Goal: Task Accomplishment & Management: Manage account settings

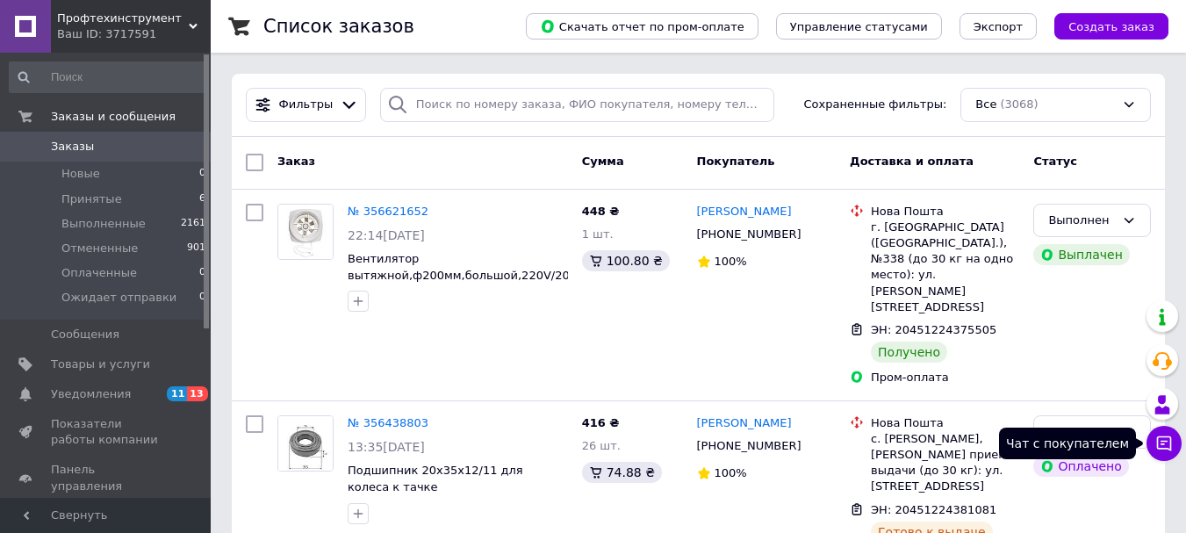
click at [1156, 442] on icon at bounding box center [1164, 443] width 18 height 18
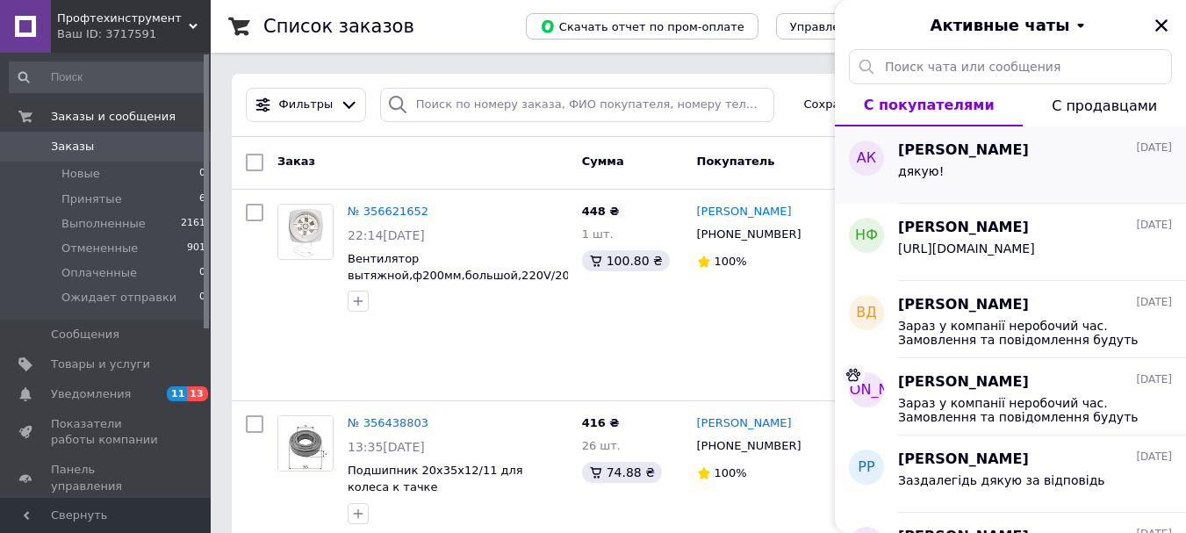
click at [1011, 176] on div "дякую!" at bounding box center [1035, 175] width 274 height 28
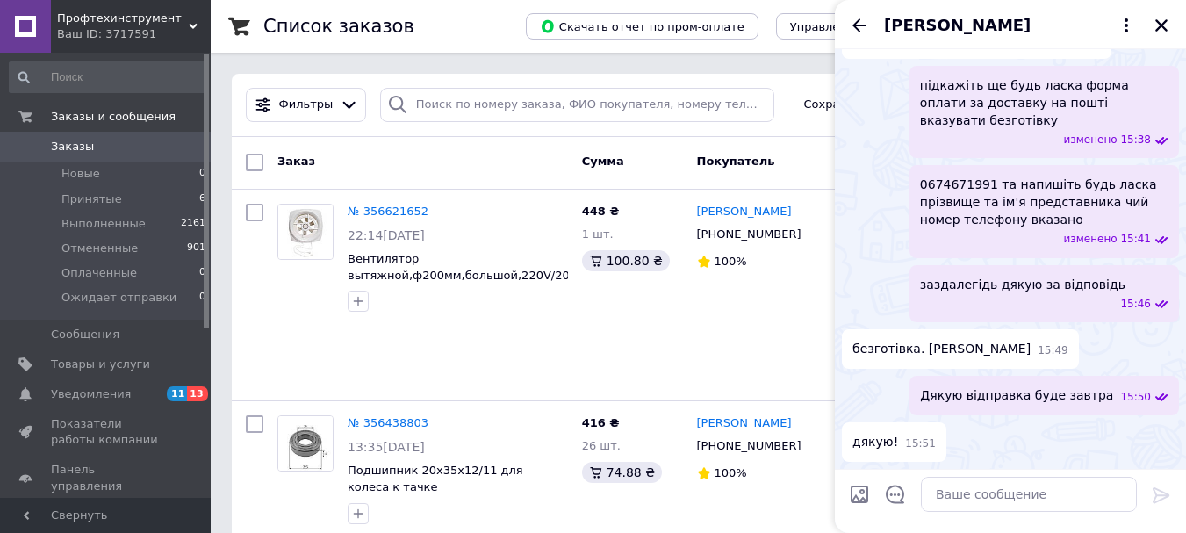
scroll to position [1723, 0]
paste textarea "20451225036591"
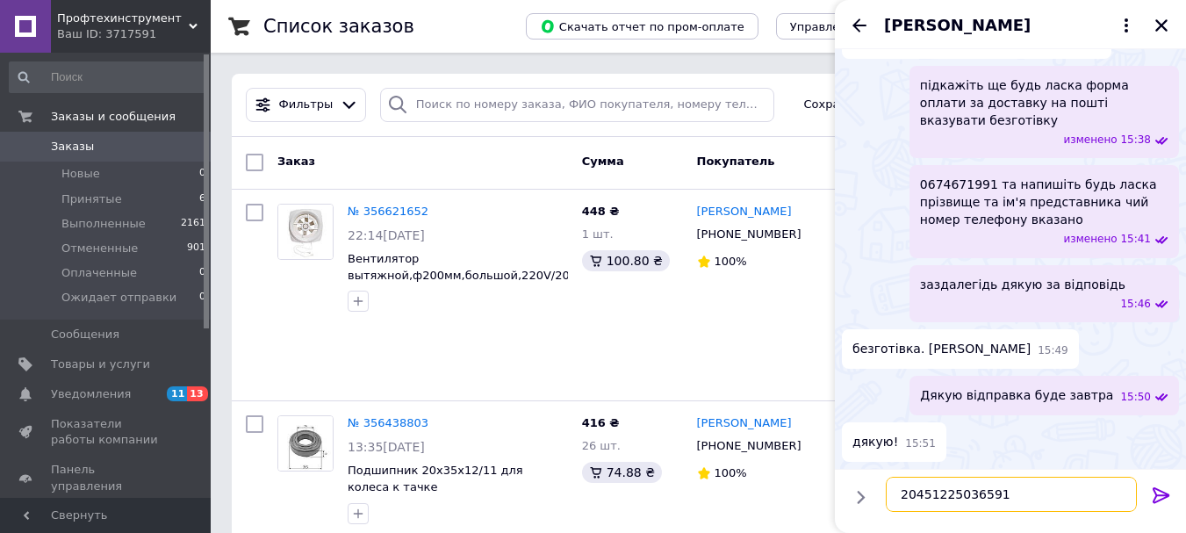
click at [898, 497] on textarea "20451225036591" at bounding box center [1010, 494] width 251 height 35
click at [898, 497] on textarea "Ваш номер ттн 20451225036591" at bounding box center [1010, 494] width 251 height 35
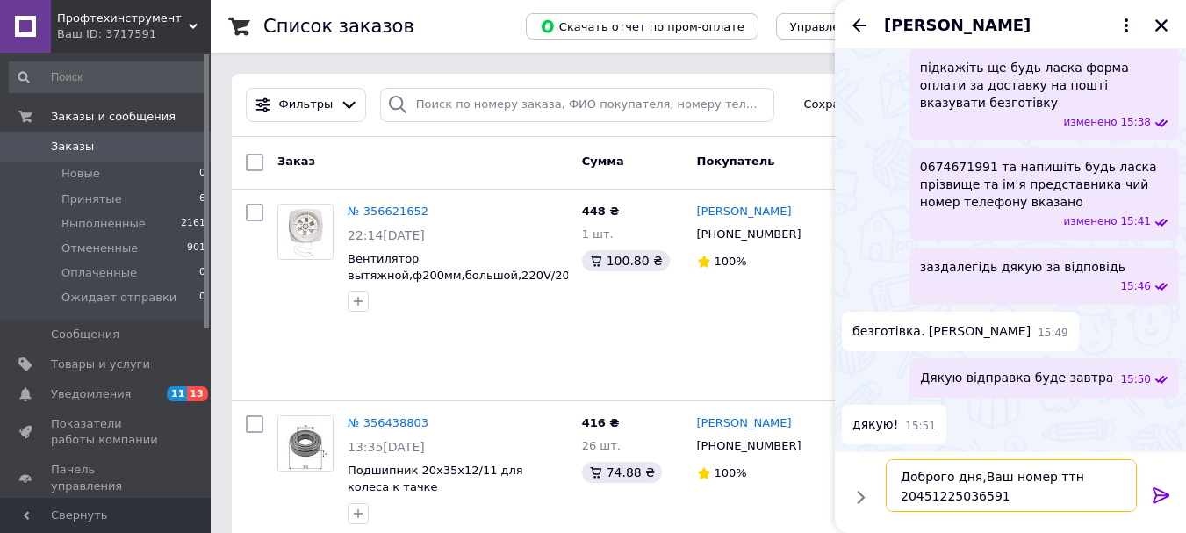
type textarea "Доброго дня,Ваш номер ттн 20451225036591"
click at [1157, 498] on icon at bounding box center [1160, 494] width 21 height 21
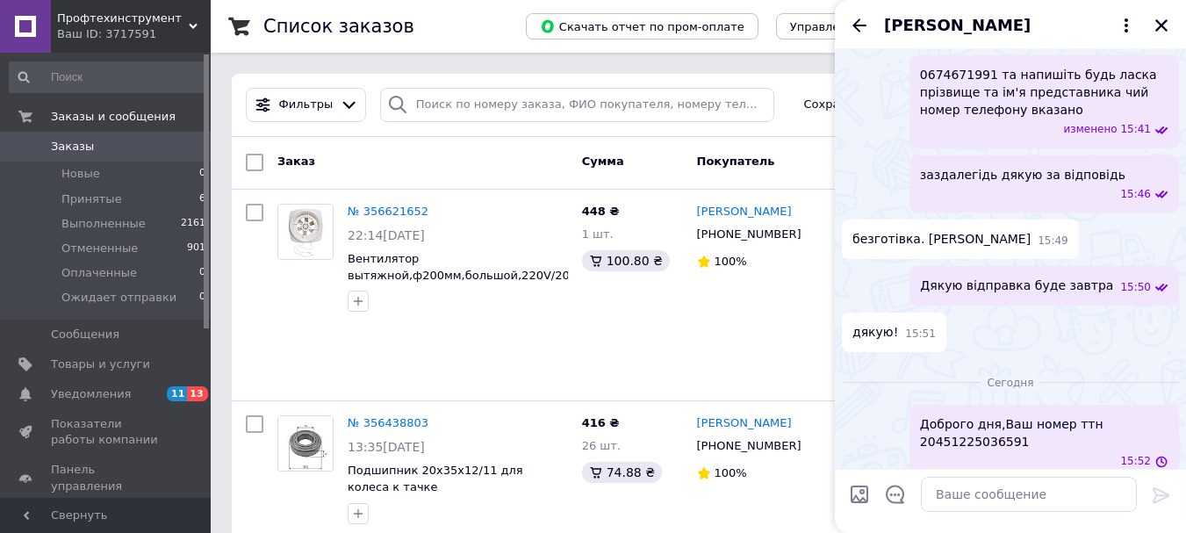
scroll to position [1850, 0]
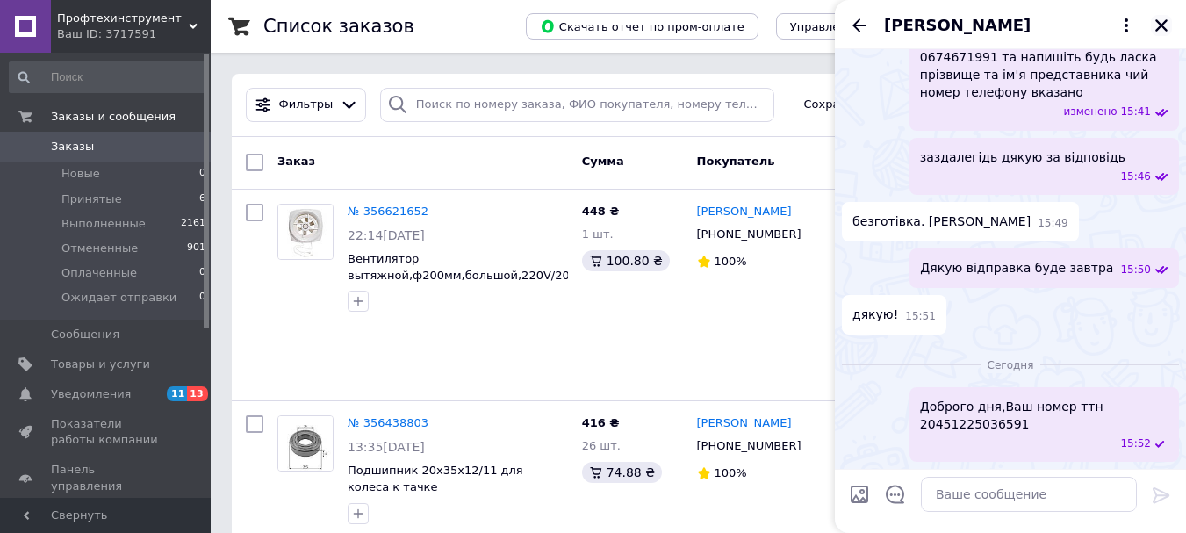
click at [1162, 20] on icon "Закрыть" at bounding box center [1161, 26] width 16 height 16
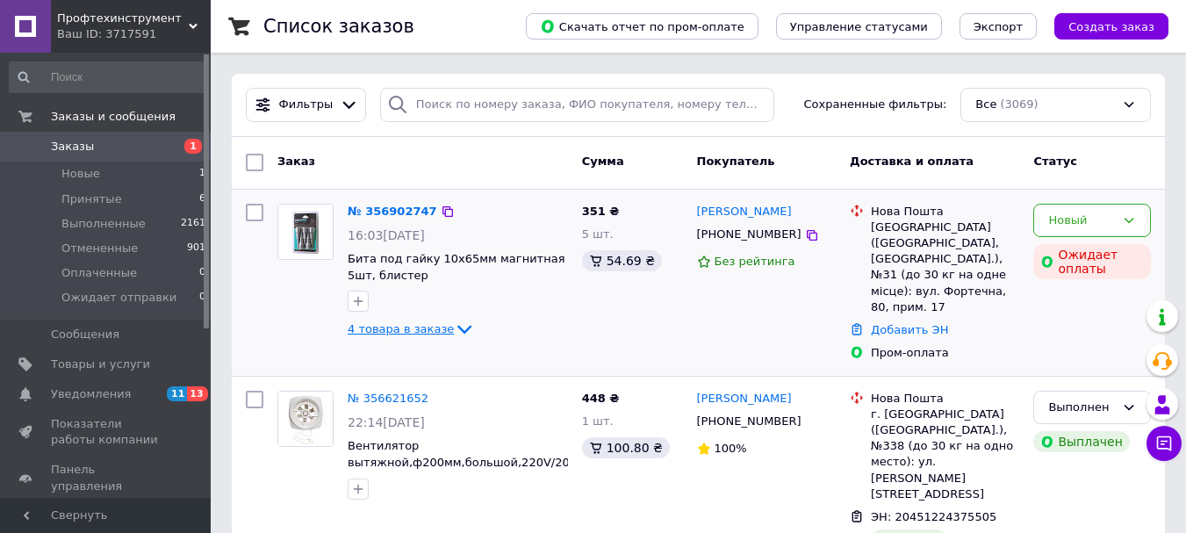
click at [454, 328] on icon at bounding box center [464, 329] width 21 height 21
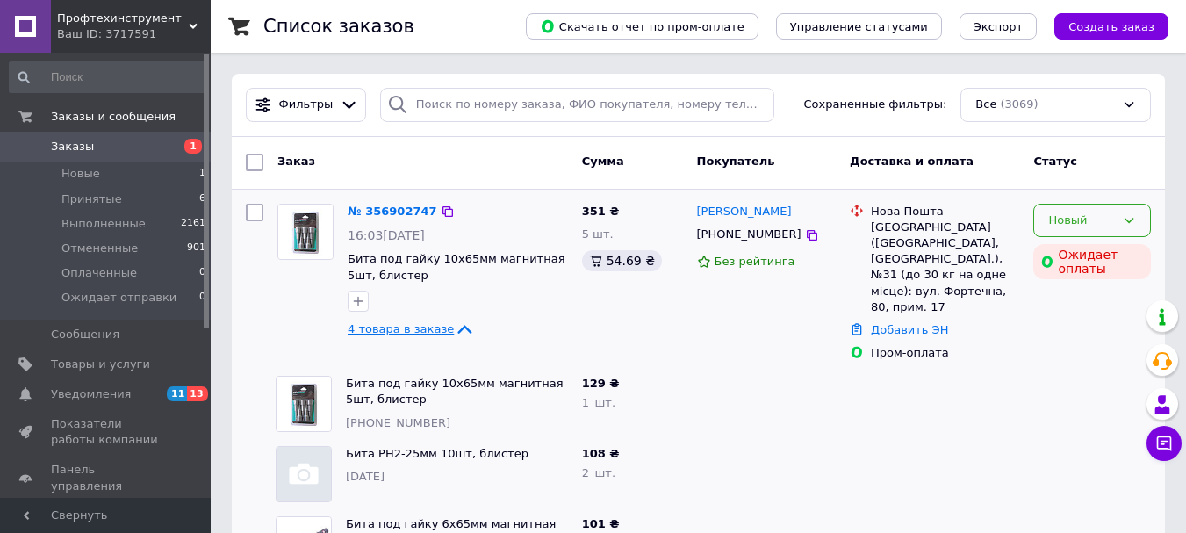
click at [1071, 224] on div "Новый" at bounding box center [1081, 220] width 67 height 18
click at [1057, 262] on li "Принят" at bounding box center [1092, 256] width 116 height 32
click at [254, 213] on input "checkbox" at bounding box center [255, 213] width 18 height 18
checkbox input "true"
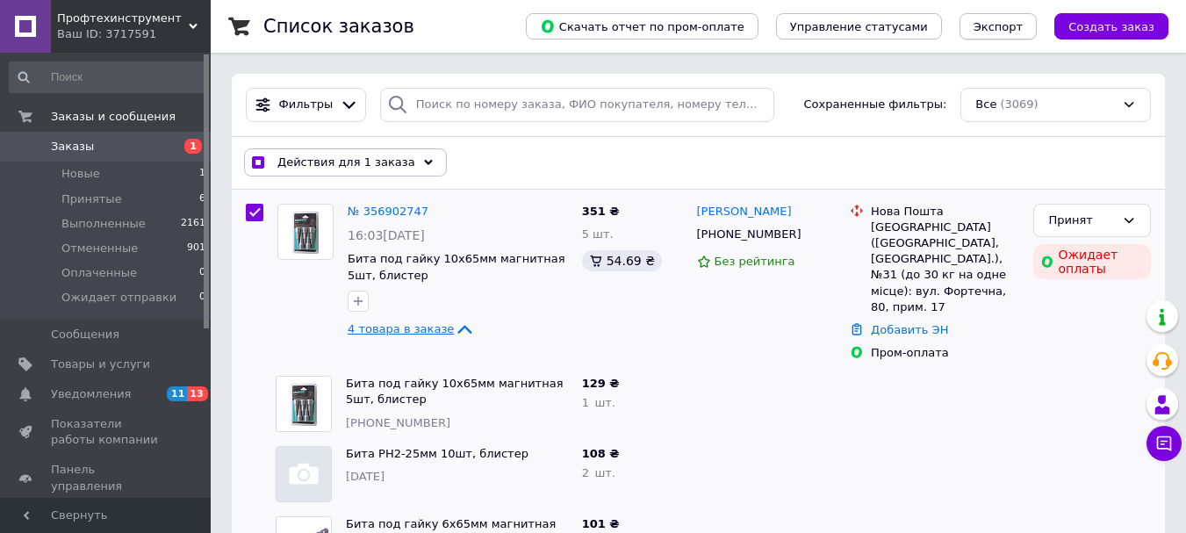
click at [985, 26] on button "Экспорт" at bounding box center [997, 26] width 77 height 26
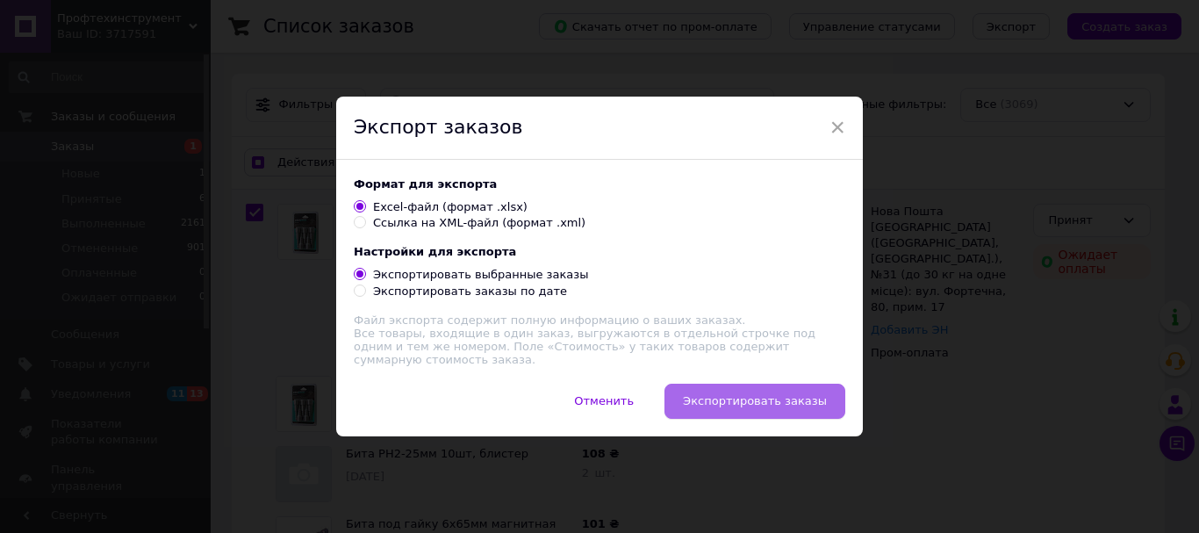
click at [724, 403] on span "Экспортировать заказы" at bounding box center [755, 400] width 144 height 13
checkbox input "true"
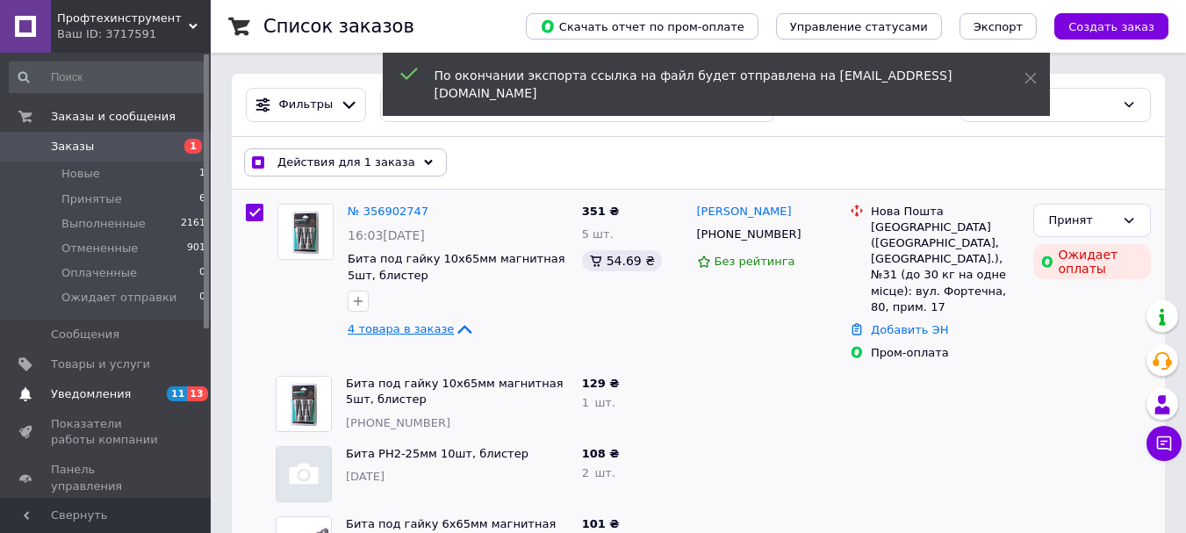
click at [147, 391] on span "Уведомления" at bounding box center [106, 394] width 111 height 16
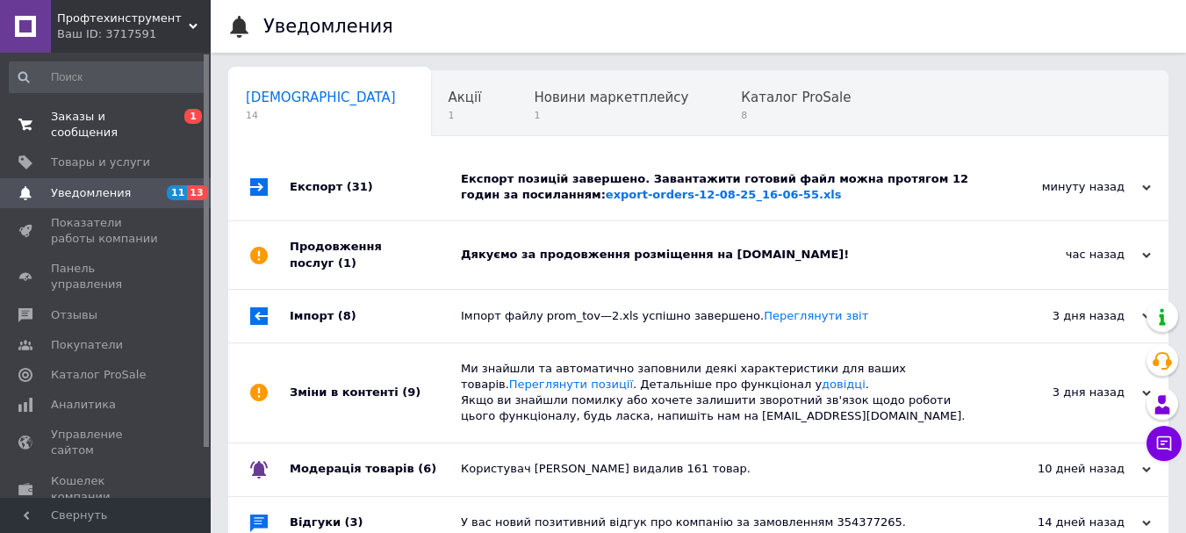
click at [128, 116] on span "Заказы и сообщения" at bounding box center [106, 125] width 111 height 32
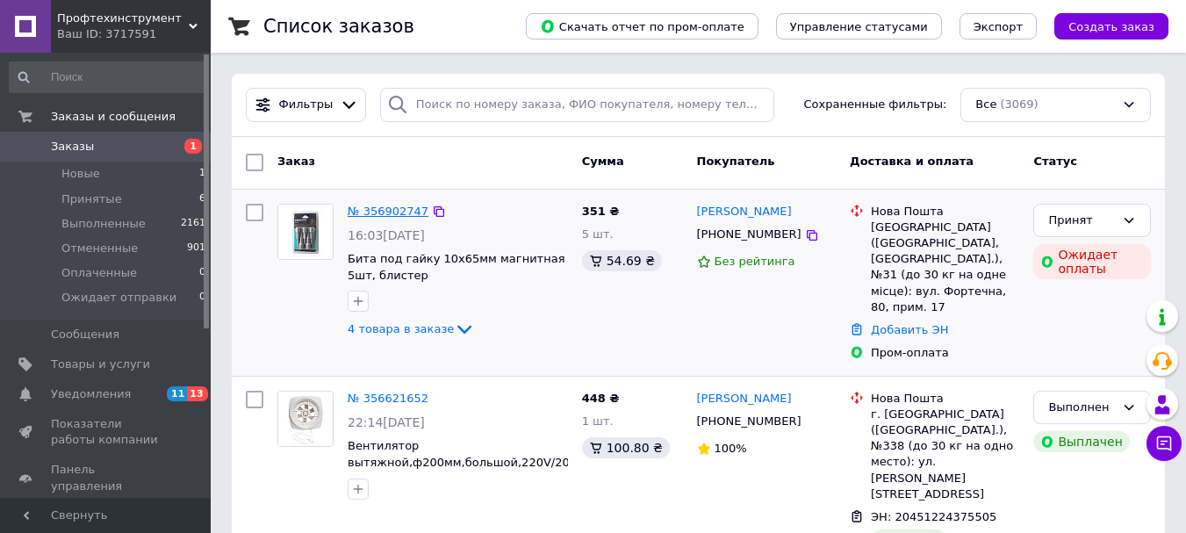
click at [398, 218] on link "№ 356902747" at bounding box center [388, 210] width 81 height 13
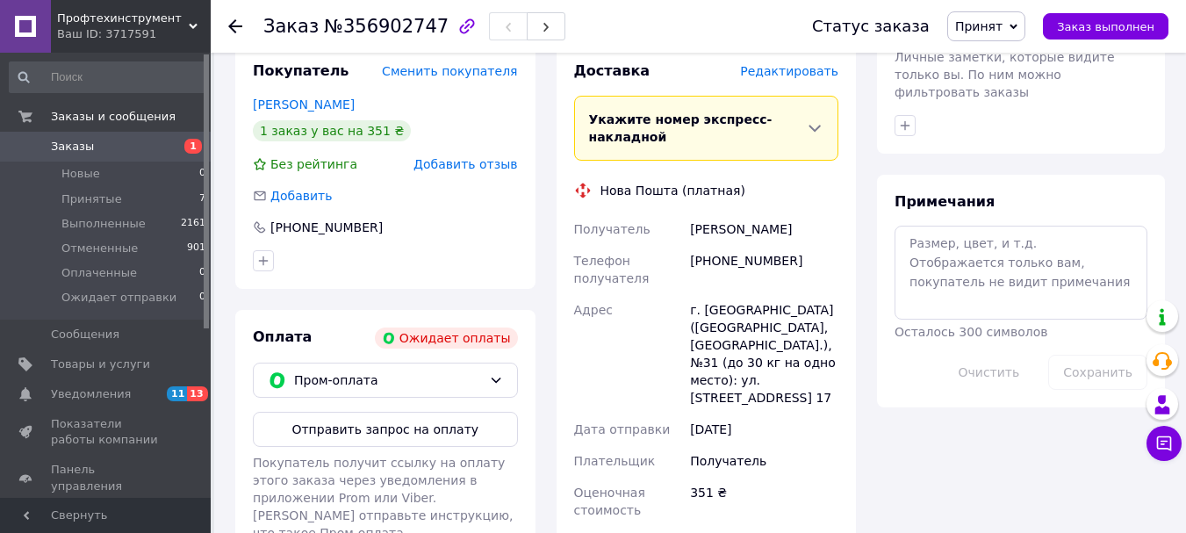
scroll to position [952, 0]
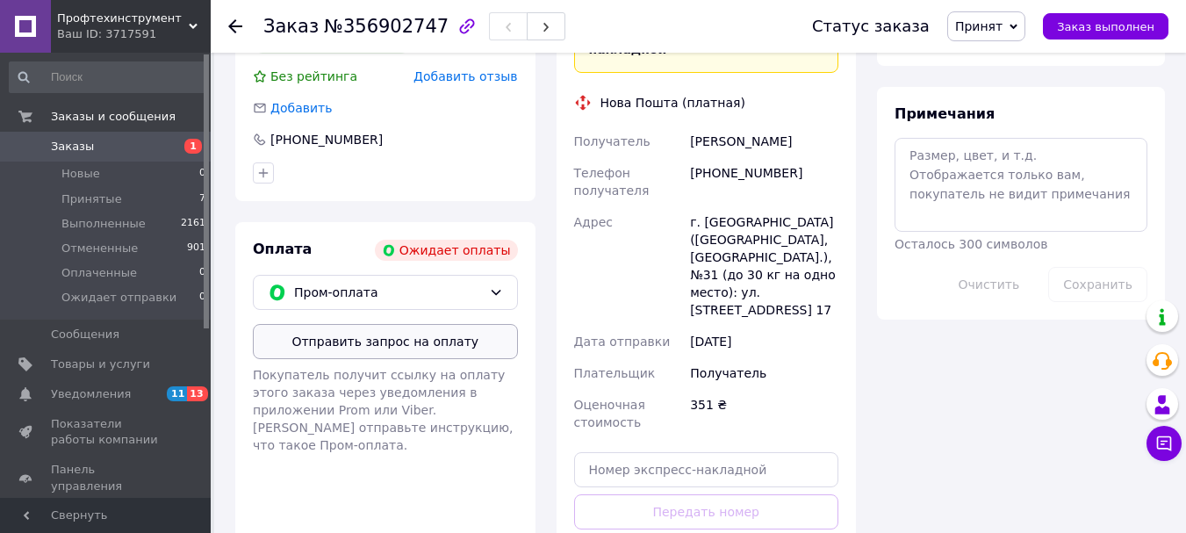
click at [401, 324] on button "Отправить запрос на оплату" at bounding box center [385, 341] width 265 height 35
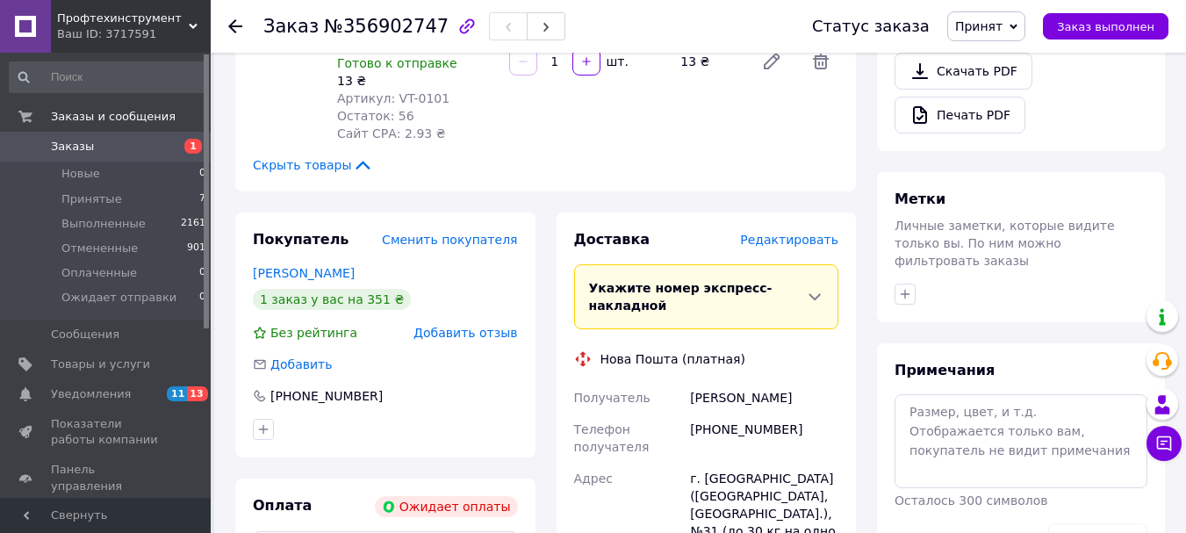
scroll to position [883, 0]
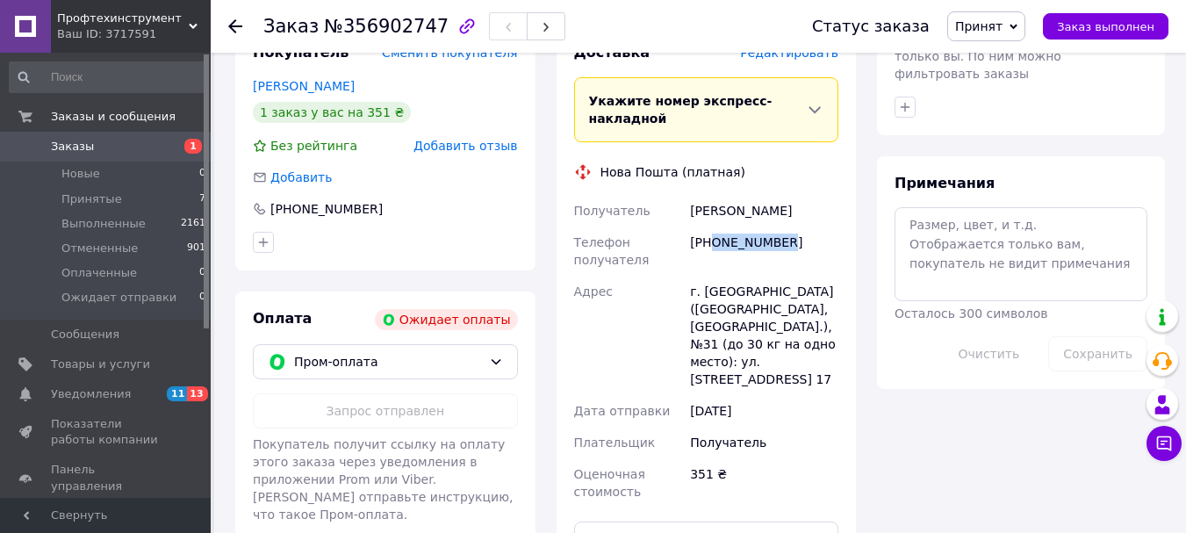
drag, startPoint x: 712, startPoint y: 154, endPoint x: 797, endPoint y: 153, distance: 85.1
click at [797, 226] on div "[PHONE_NUMBER]" at bounding box center [763, 250] width 155 height 49
copy div "0684051177"
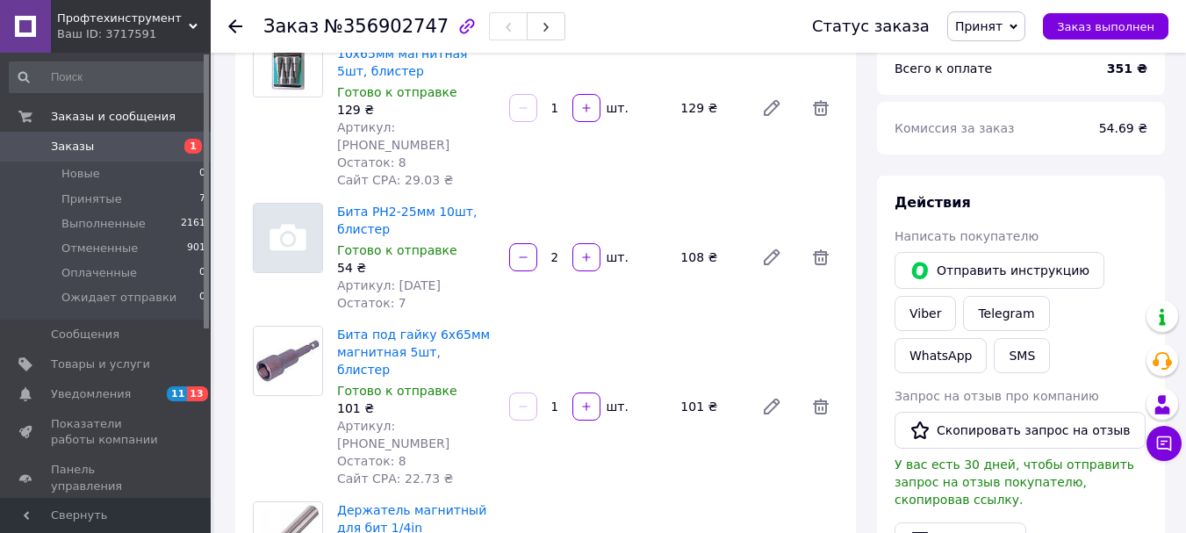
scroll to position [0, 0]
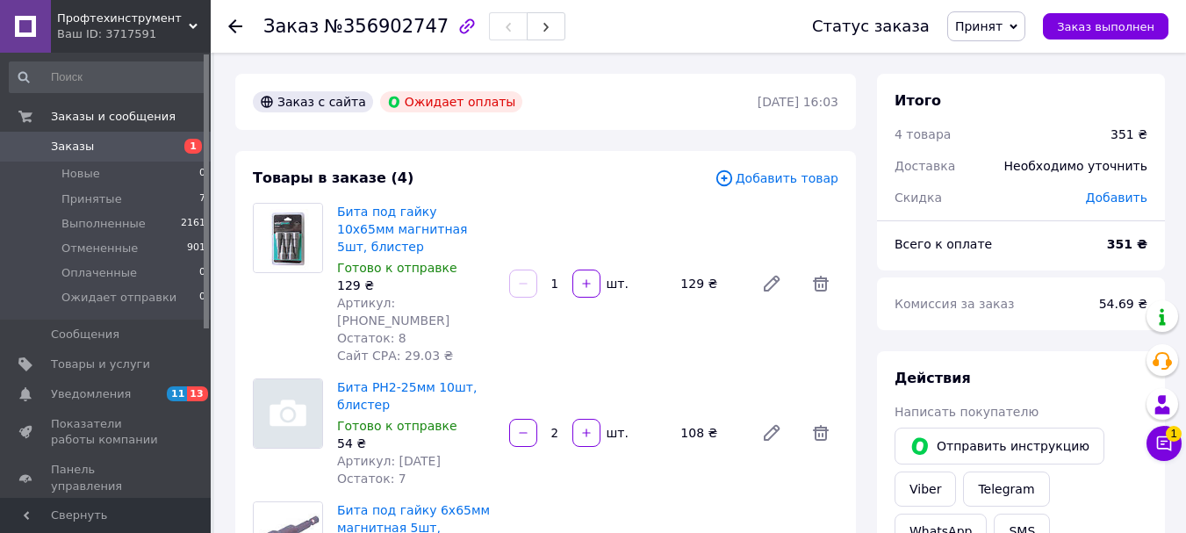
click at [161, 143] on span "Заказы" at bounding box center [106, 147] width 111 height 16
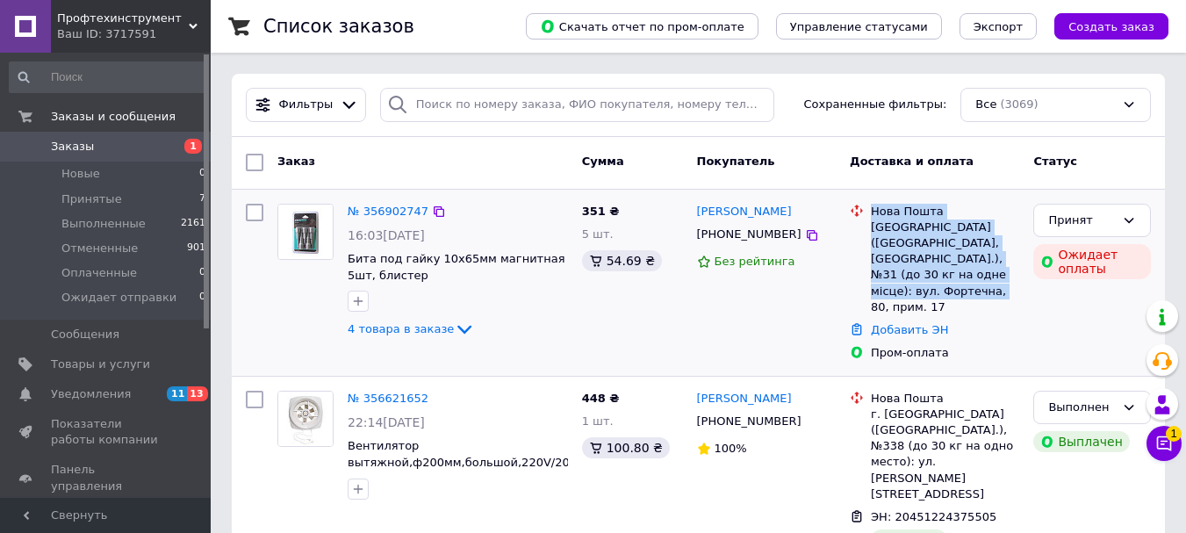
drag, startPoint x: 874, startPoint y: 209, endPoint x: 1014, endPoint y: 280, distance: 156.6
click at [1014, 280] on div "Нова Пошта Запоріжжя (Запорізька обл., Запорізький р-н.), №31 (до 30 кг на одне…" at bounding box center [944, 259] width 155 height 111
copy div "Нова Пошта Запоріжжя (Запорізька обл., Запорізький р-н.), №31 (до 30 кг на одне…"
click at [1157, 441] on icon at bounding box center [1164, 443] width 15 height 15
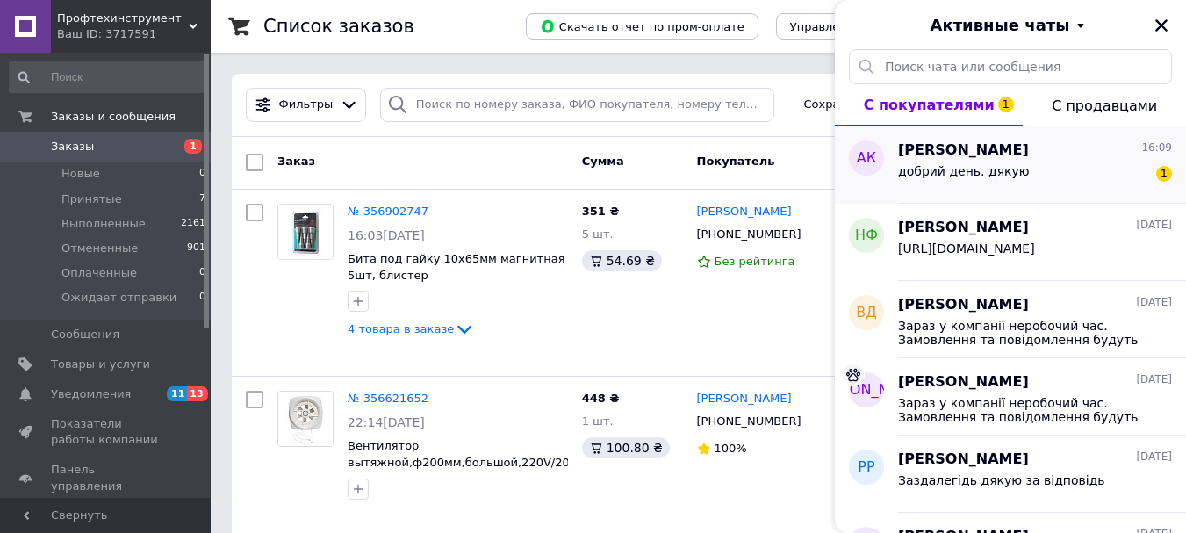
click at [980, 176] on span "добрий день. дякую" at bounding box center [964, 171] width 132 height 14
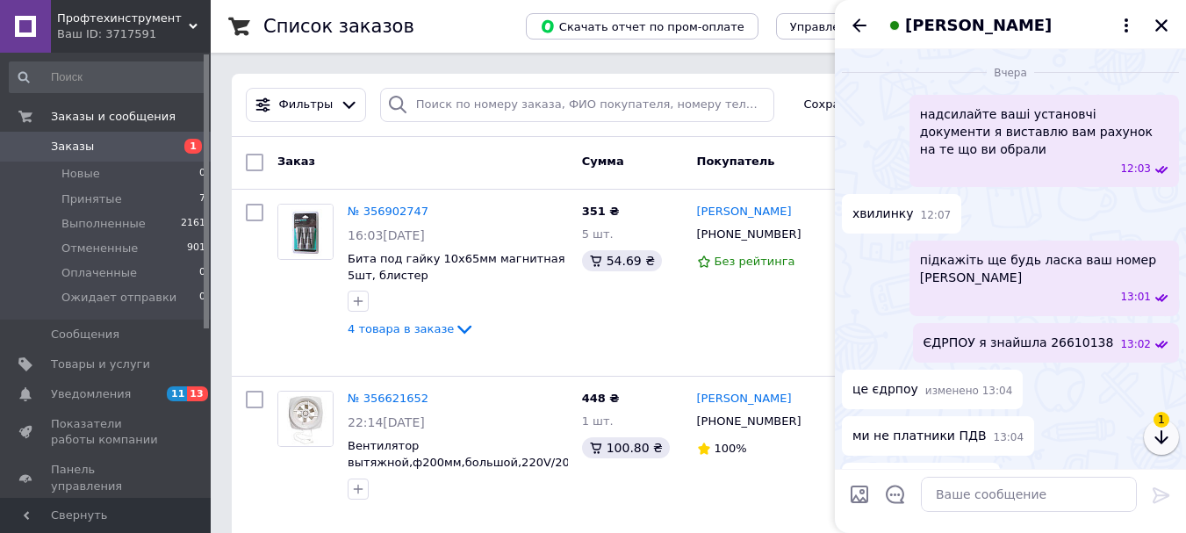
click at [1164, 443] on icon "button" at bounding box center [1160, 436] width 21 height 21
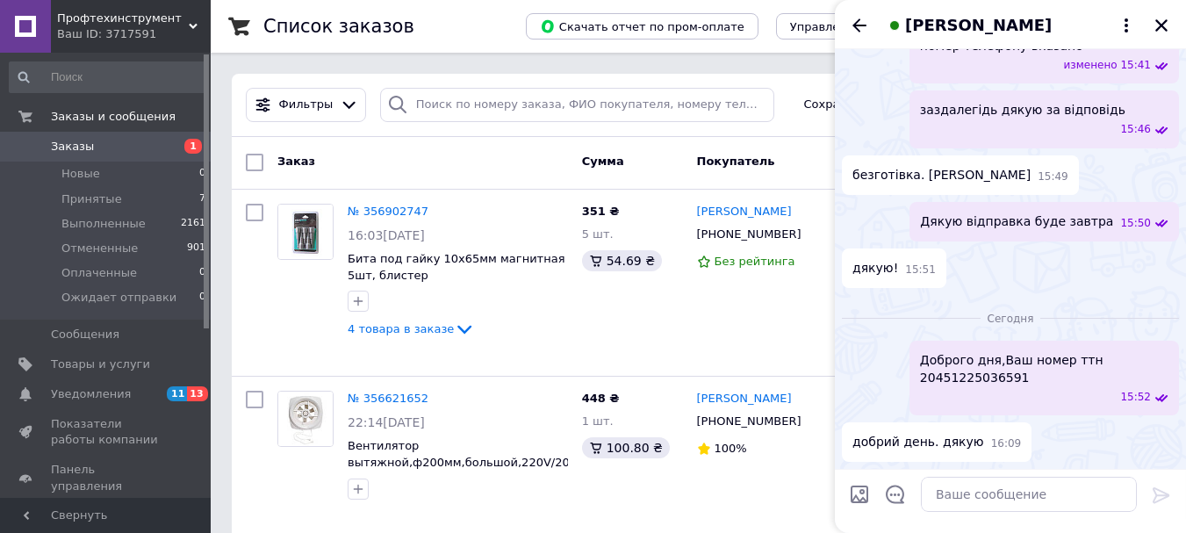
scroll to position [1712, 0]
click at [1164, 18] on icon "Закрыть" at bounding box center [1161, 26] width 16 height 16
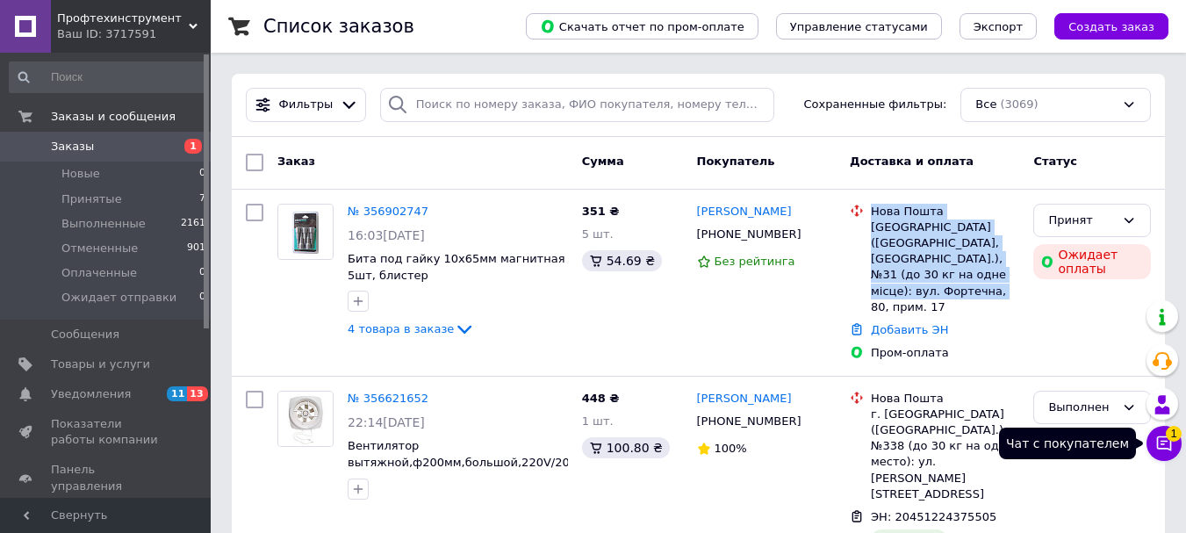
click at [1161, 446] on icon at bounding box center [1164, 443] width 18 height 18
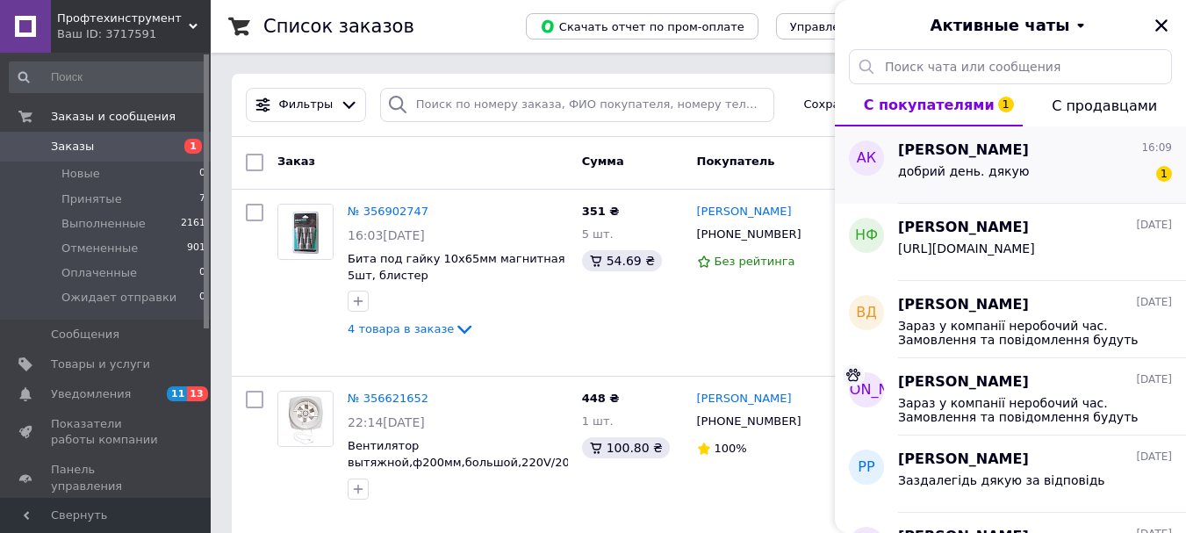
click at [980, 176] on span "добрий день. дякую" at bounding box center [964, 171] width 132 height 14
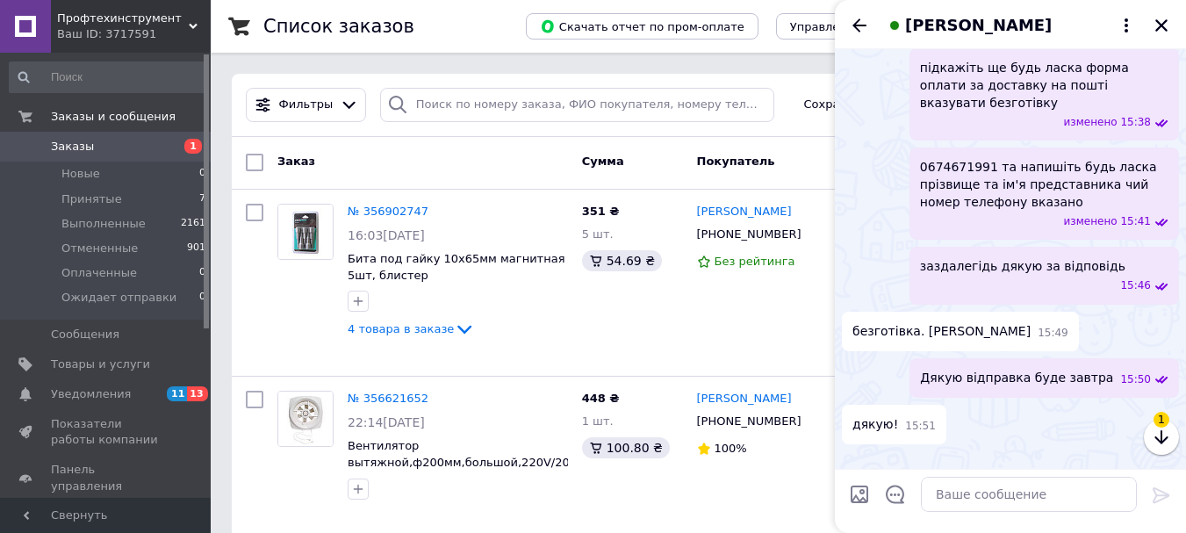
scroll to position [1800, 0]
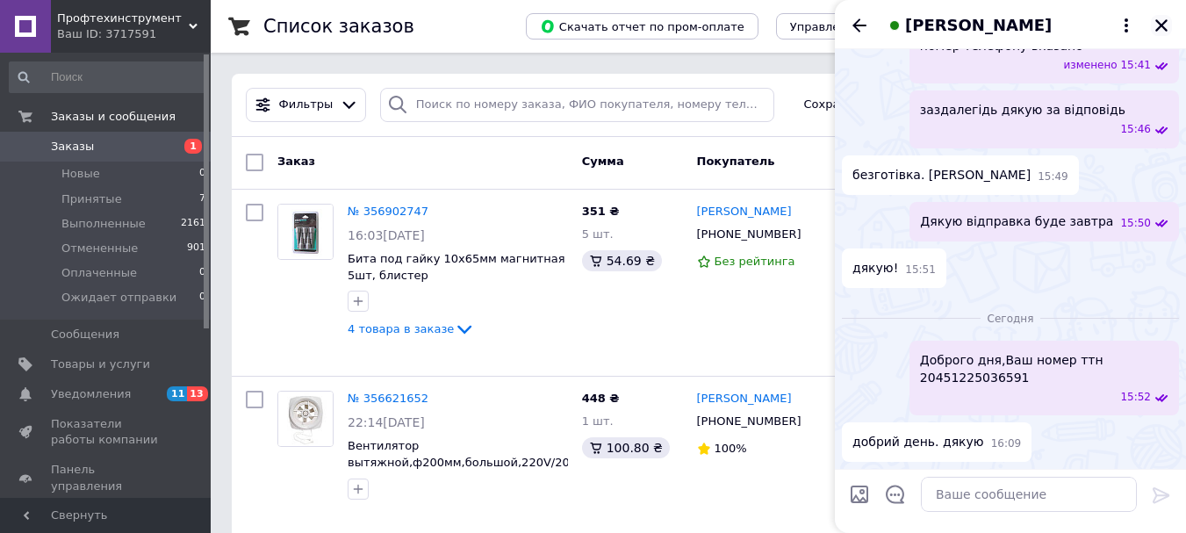
click at [1162, 20] on icon "Закрыть" at bounding box center [1161, 26] width 16 height 16
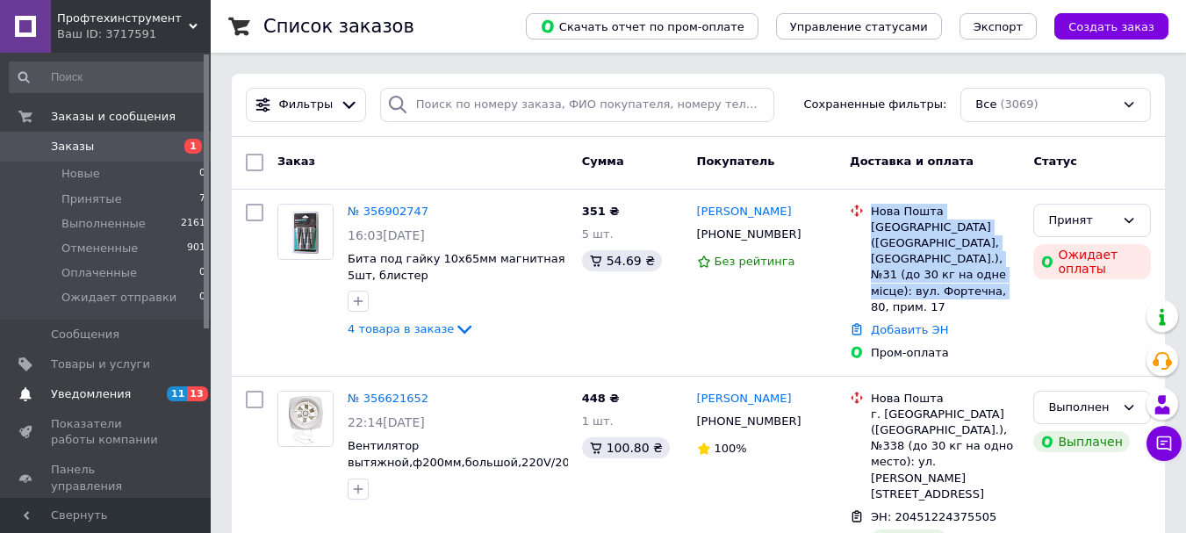
click at [104, 388] on span "Уведомления" at bounding box center [91, 394] width 80 height 16
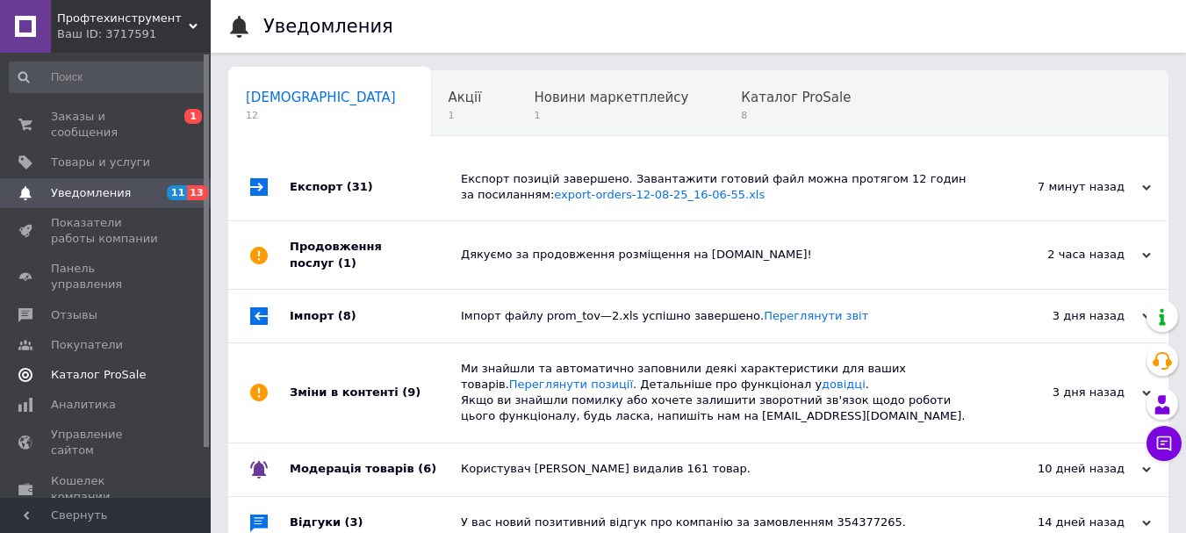
click at [70, 367] on span "Каталог ProSale" at bounding box center [98, 375] width 95 height 16
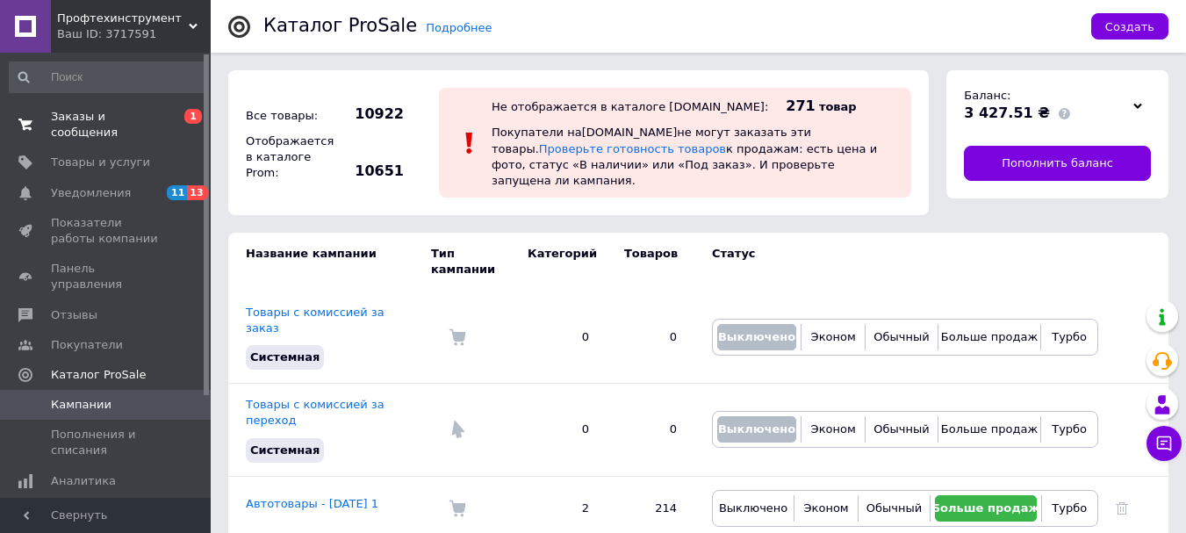
click at [72, 107] on link "Заказы и сообщения 0 1" at bounding box center [108, 125] width 216 height 46
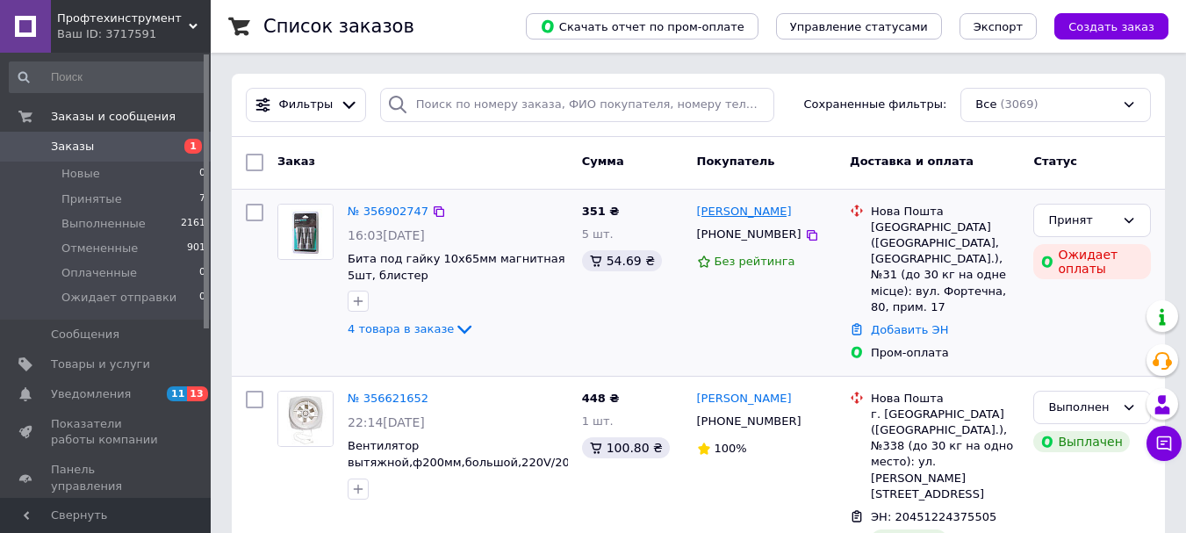
drag, startPoint x: 795, startPoint y: 216, endPoint x: 700, endPoint y: 219, distance: 94.8
click at [695, 219] on div "[PERSON_NAME]" at bounding box center [766, 212] width 143 height 20
copy link "[PERSON_NAME]"
drag, startPoint x: 720, startPoint y: 204, endPoint x: 700, endPoint y: 217, distance: 22.9
copy link "[PERSON_NAME]"
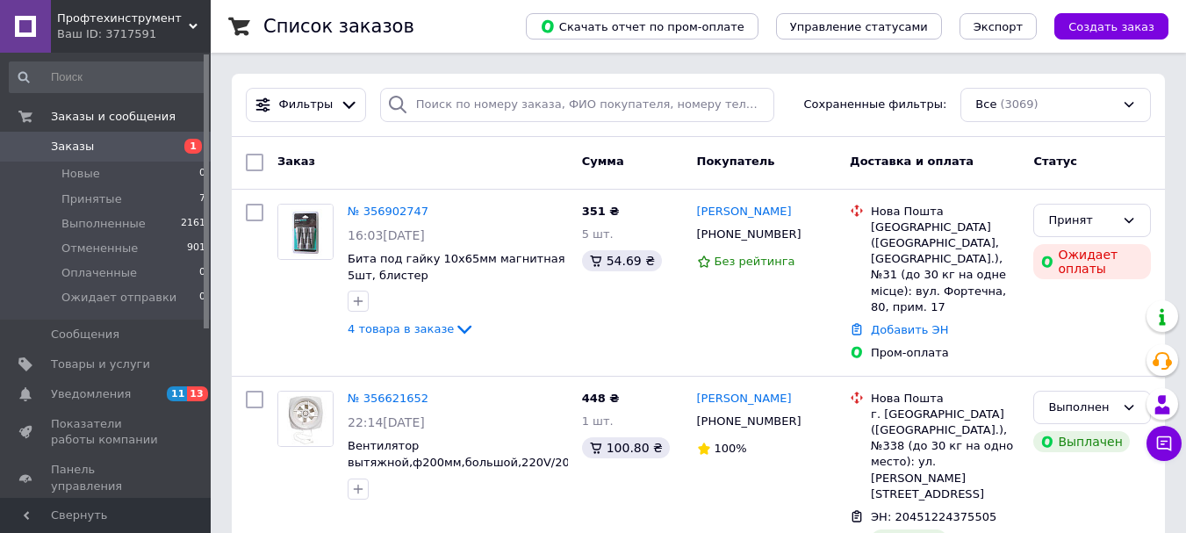
click at [172, 136] on link "Заказы 1" at bounding box center [108, 147] width 216 height 30
click at [157, 140] on span "Заказы" at bounding box center [106, 147] width 111 height 16
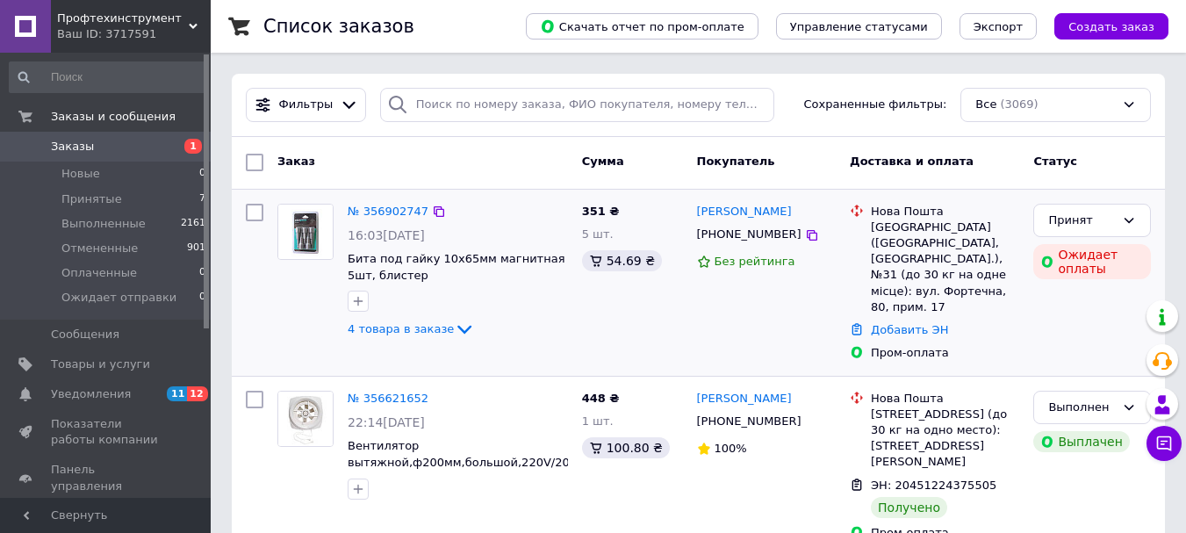
scroll to position [176, 0]
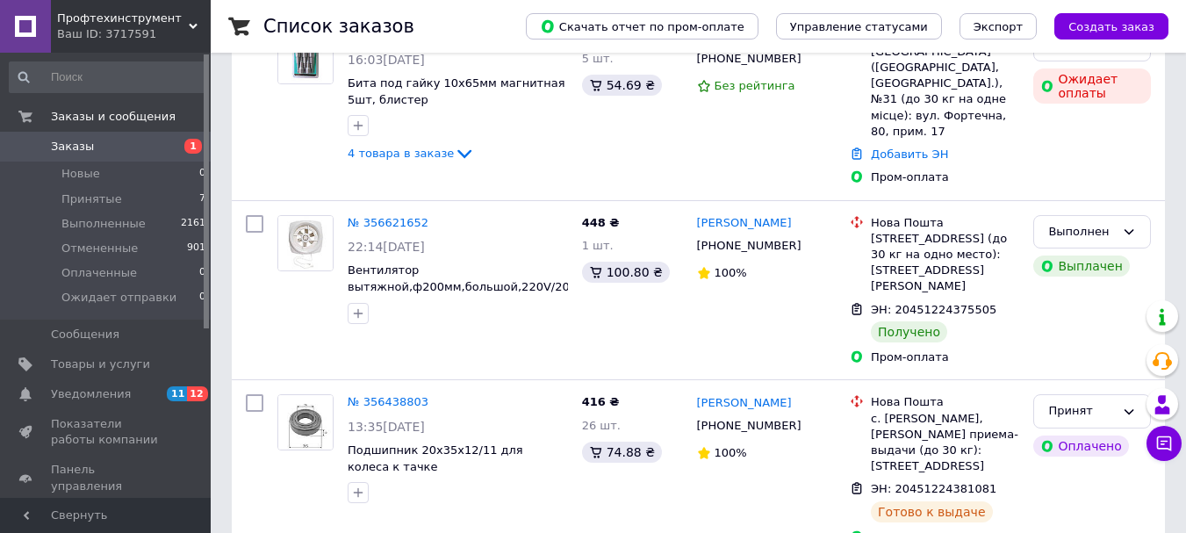
click at [136, 150] on span "Заказы" at bounding box center [106, 147] width 111 height 16
